Goal: Task Accomplishment & Management: Complete application form

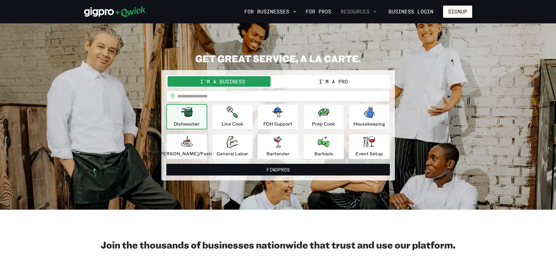
click at [374, 12] on icon "button" at bounding box center [375, 12] width 6 height 6
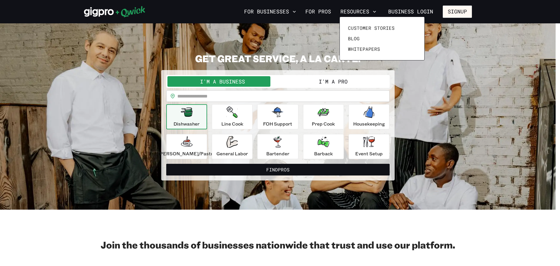
click at [440, 31] on div at bounding box center [280, 133] width 560 height 266
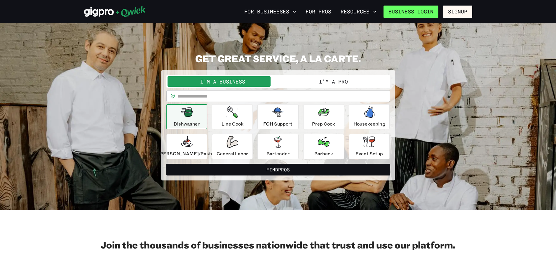
click at [430, 10] on link "Business Login" at bounding box center [411, 12] width 55 height 12
click at [314, 81] on button "I'm a Pro" at bounding box center [333, 81] width 111 height 11
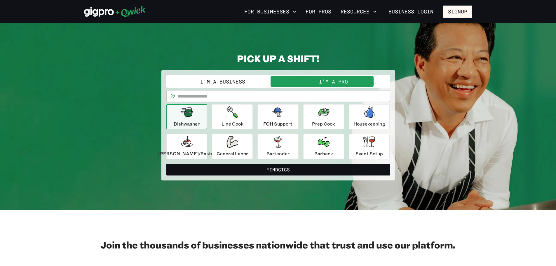
click at [199, 116] on div "Dishwasher" at bounding box center [187, 116] width 26 height 21
click at [284, 168] on button "Find Gigs" at bounding box center [278, 170] width 224 height 12
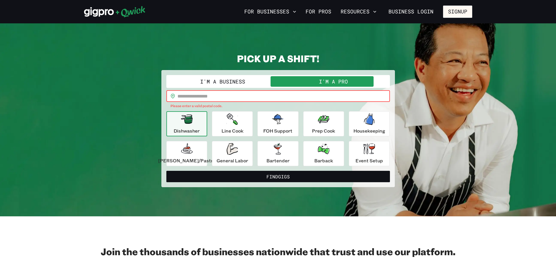
click at [200, 95] on input "text" at bounding box center [283, 96] width 212 height 12
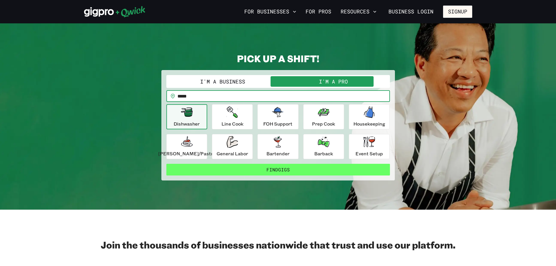
type input "*****"
click at [254, 166] on button "Find Gigs" at bounding box center [278, 170] width 224 height 12
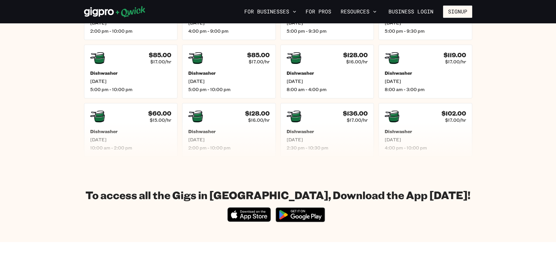
scroll to position [200, 0]
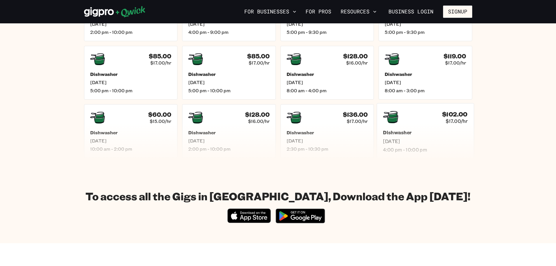
click at [424, 128] on div "$102.00 $17.00/hr Dishwasher Thu, Sep 11 4:00 pm - 10:00 pm" at bounding box center [425, 131] width 97 height 56
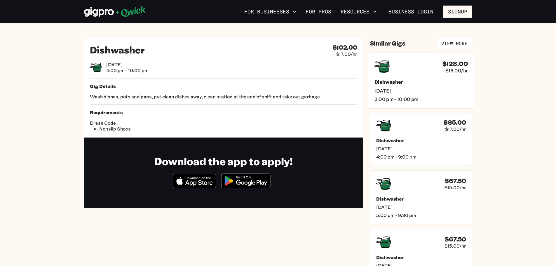
click at [403, 97] on span "2:00 pm - 10:00 pm" at bounding box center [420, 99] width 93 height 6
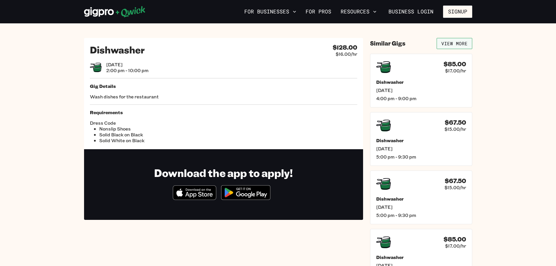
click at [450, 42] on link "View More" at bounding box center [455, 43] width 36 height 11
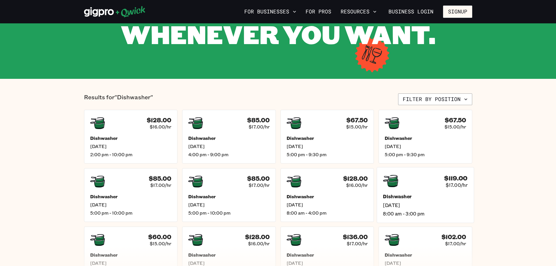
scroll to position [88, 0]
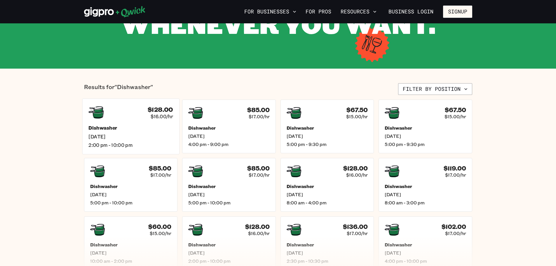
click at [157, 120] on div "$128.00 $16.00/hr Dishwasher Wed, Sep 10 2:00 pm - 10:00 pm" at bounding box center [130, 126] width 97 height 56
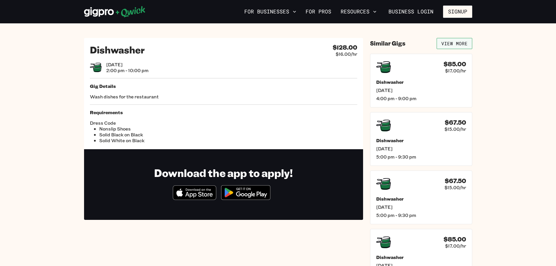
click at [464, 45] on link "View More" at bounding box center [455, 43] width 36 height 11
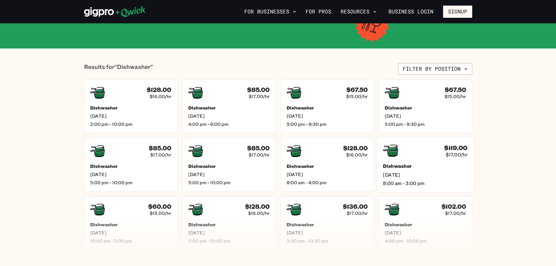
scroll to position [117, 0]
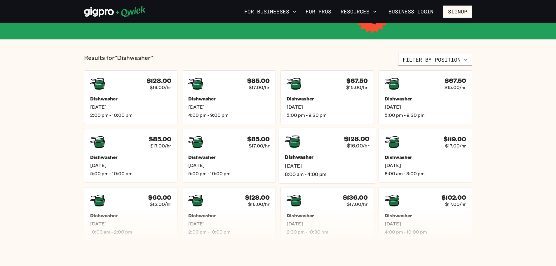
click at [325, 157] on h5 "Dishwasher" at bounding box center [327, 157] width 85 height 6
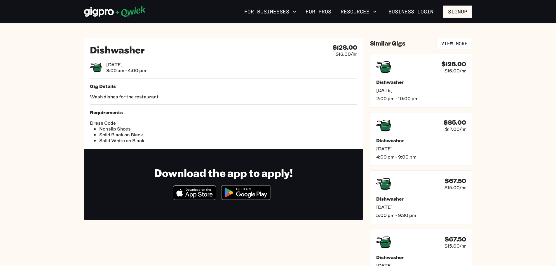
scroll to position [29, 0]
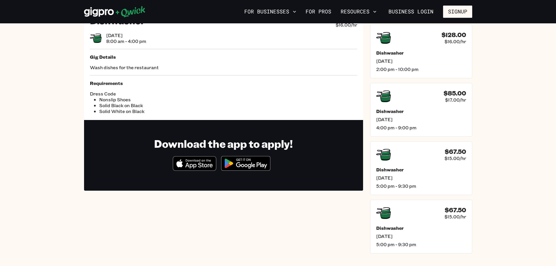
click at [233, 161] on img at bounding box center [245, 163] width 57 height 22
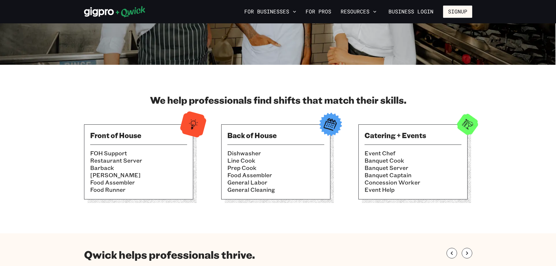
scroll to position [146, 0]
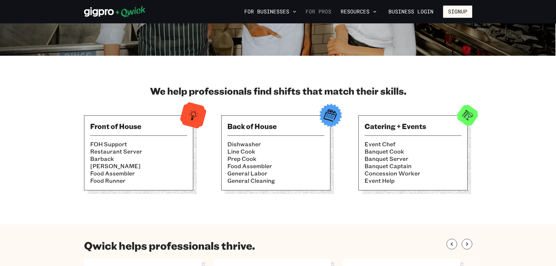
click at [324, 11] on link "For Pros" at bounding box center [318, 12] width 30 height 10
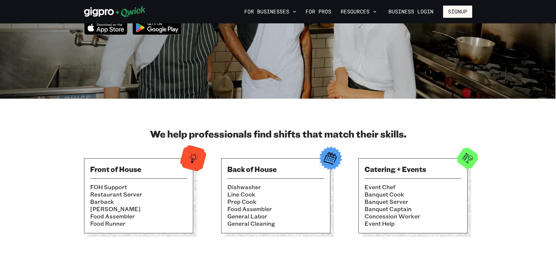
scroll to position [0, 0]
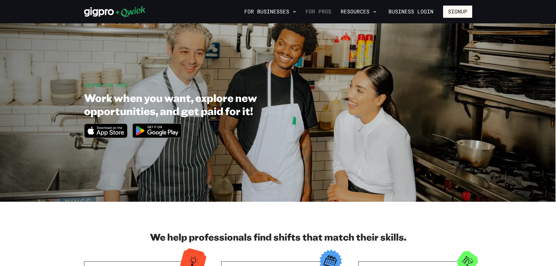
click at [326, 11] on link "For Pros" at bounding box center [318, 12] width 30 height 10
click at [399, 10] on link "Business Login" at bounding box center [411, 12] width 55 height 12
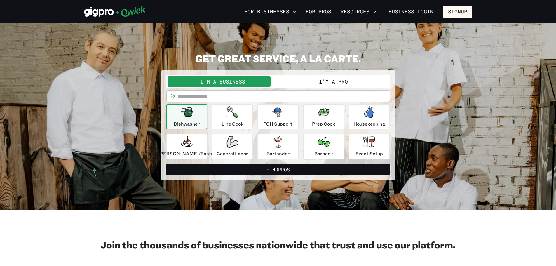
click at [331, 79] on button "I'm a Pro" at bounding box center [333, 81] width 111 height 11
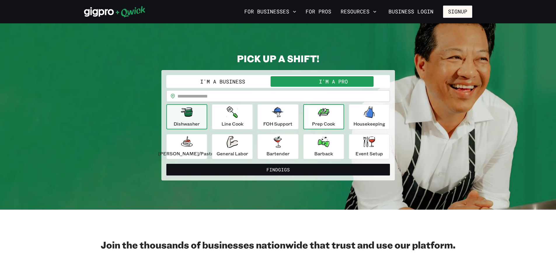
click at [325, 118] on div "Prep Cook" at bounding box center [323, 116] width 23 height 21
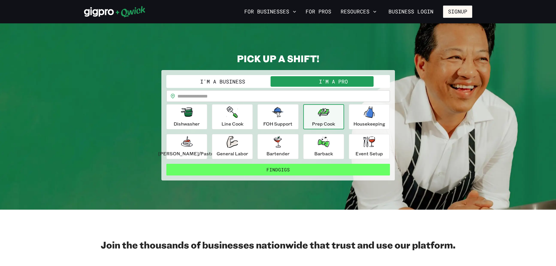
click at [290, 166] on button "Find Gigs" at bounding box center [278, 170] width 224 height 12
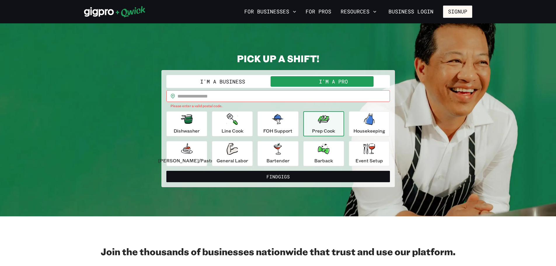
click at [202, 95] on input "text" at bounding box center [283, 96] width 212 height 12
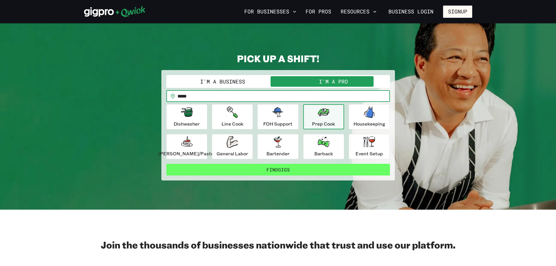
type input "*****"
click at [285, 166] on button "Find Gigs" at bounding box center [278, 170] width 224 height 12
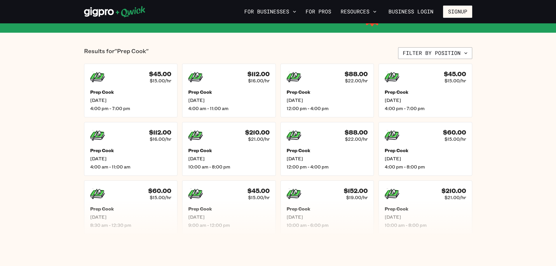
scroll to position [117, 0]
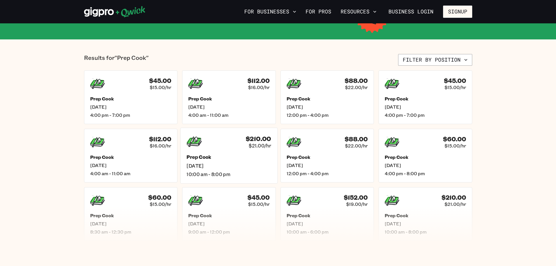
click at [254, 153] on div "$210.00 $21.00/hr Prep Cook [DATE] 10:00 am - 8:00 pm" at bounding box center [228, 156] width 97 height 56
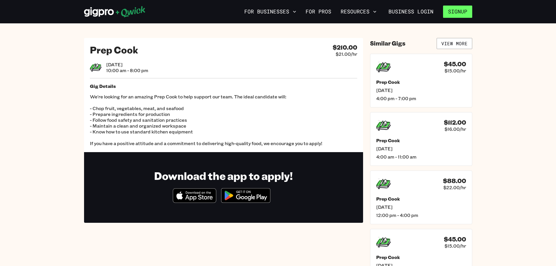
click at [458, 13] on button "Signup" at bounding box center [457, 12] width 29 height 12
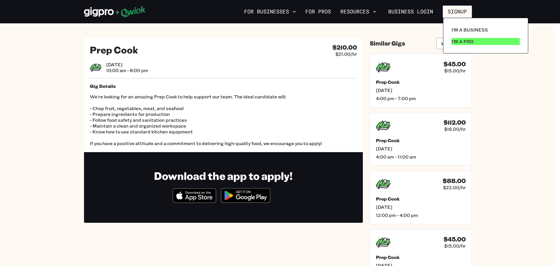
click at [457, 42] on p "I'm a Pro" at bounding box center [463, 41] width 22 height 7
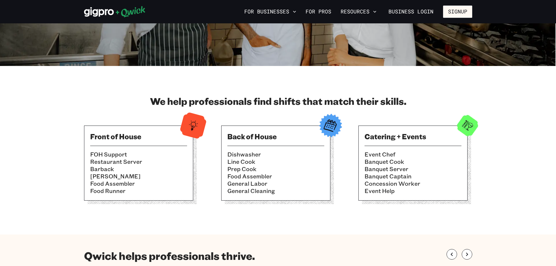
scroll to position [146, 0]
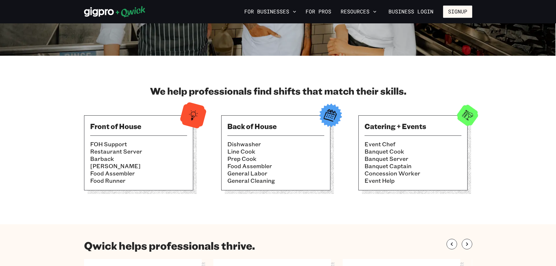
click at [328, 119] on img at bounding box center [330, 115] width 29 height 29
click at [328, 118] on img at bounding box center [330, 115] width 29 height 29
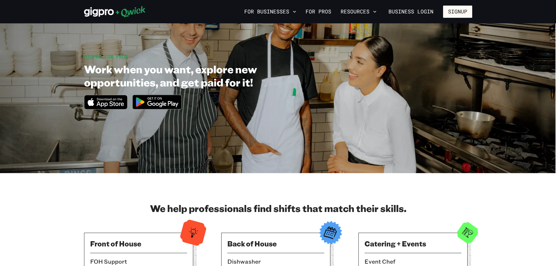
scroll to position [0, 0]
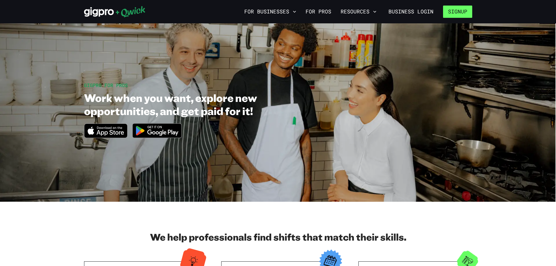
click at [459, 10] on button "Signup" at bounding box center [457, 12] width 29 height 12
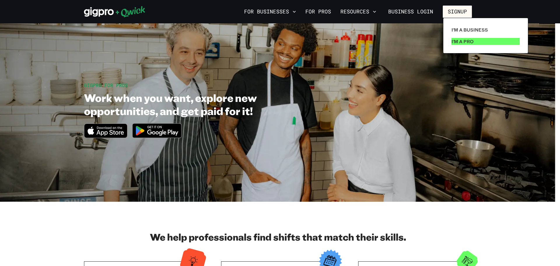
click at [466, 41] on p "I'm a Pro" at bounding box center [463, 41] width 22 height 7
click at [317, 11] on div at bounding box center [280, 133] width 560 height 266
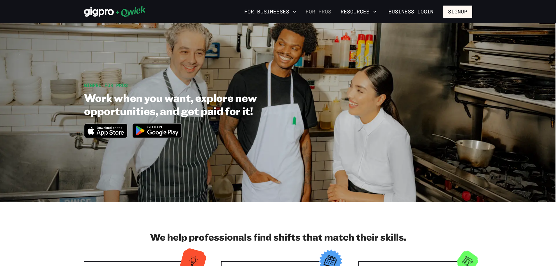
click at [316, 11] on link "For Pros" at bounding box center [318, 12] width 30 height 10
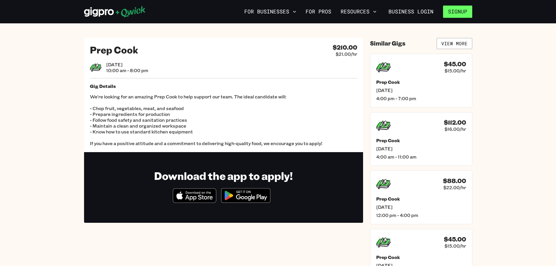
click at [461, 10] on button "Signup" at bounding box center [457, 12] width 29 height 12
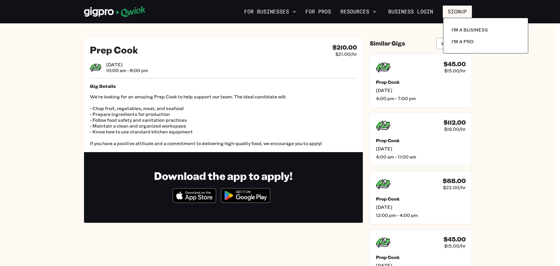
drag, startPoint x: 305, startPoint y: 44, endPoint x: 304, endPoint y: 33, distance: 10.8
click at [304, 44] on div at bounding box center [280, 133] width 560 height 266
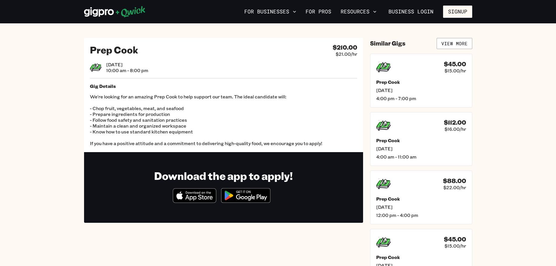
scroll to position [117, 0]
